Goal: Task Accomplishment & Management: Manage account settings

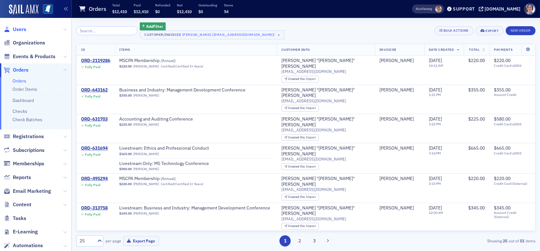
click at [18, 30] on span "Users" at bounding box center [19, 29] width 13 height 7
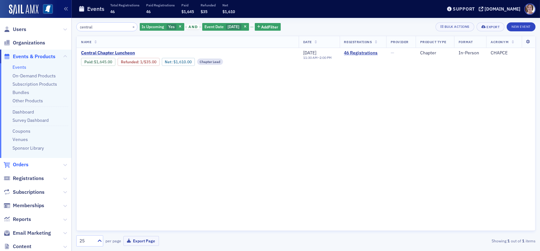
click at [23, 167] on span "Orders" at bounding box center [21, 164] width 16 height 7
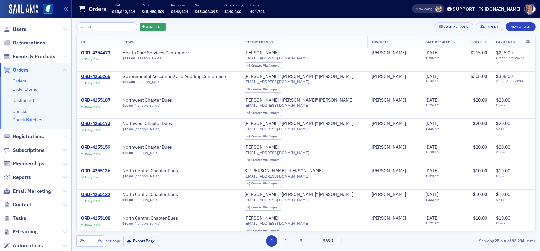
click at [35, 119] on link "Check Batches" at bounding box center [27, 120] width 30 height 6
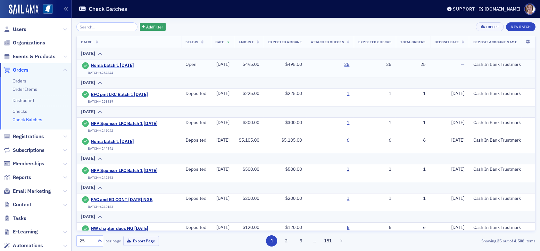
click at [121, 66] on span "Noma batch 1 [DATE]" at bounding box center [120, 66] width 58 height 6
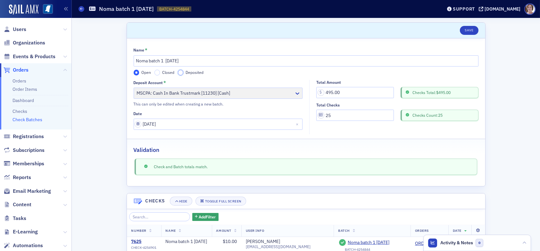
click at [179, 73] on input "Deposited" at bounding box center [181, 73] width 6 height 6
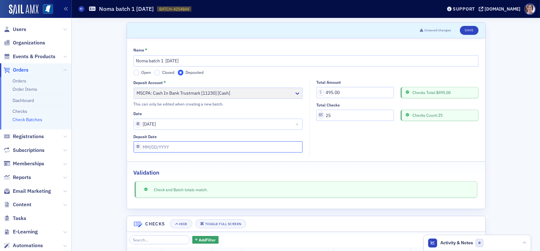
select select "7"
select select "2025"
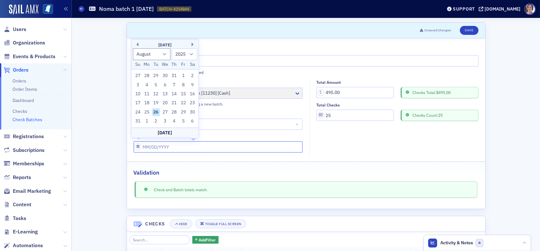
click at [172, 148] on input "Deposit Date" at bounding box center [218, 147] width 169 height 11
click at [156, 112] on div "26" at bounding box center [156, 113] width 8 height 8
type input "[DATE]"
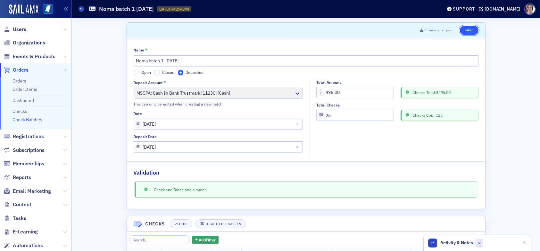
click at [465, 30] on button "Save" at bounding box center [469, 30] width 18 height 9
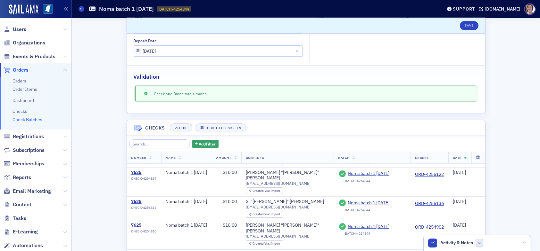
scroll to position [203, 0]
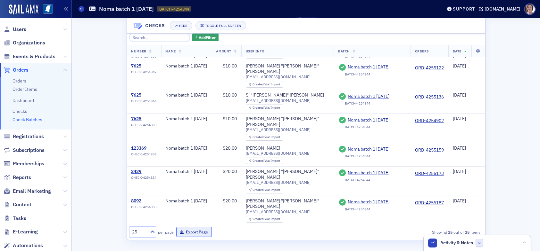
click at [194, 233] on button "Export Page" at bounding box center [194, 232] width 36 height 10
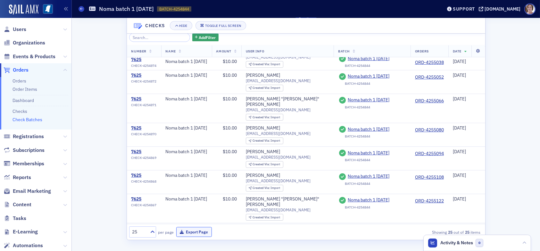
scroll to position [132, 0]
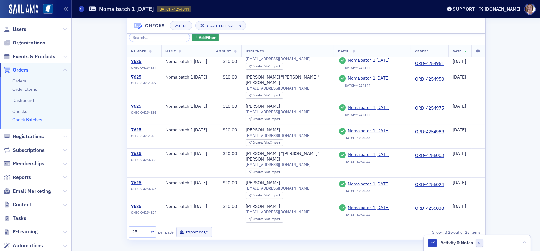
drag, startPoint x: 21, startPoint y: 31, endPoint x: 73, endPoint y: 31, distance: 51.6
click at [22, 30] on span "Users" at bounding box center [19, 29] width 13 height 7
